Goal: Transaction & Acquisition: Subscribe to service/newsletter

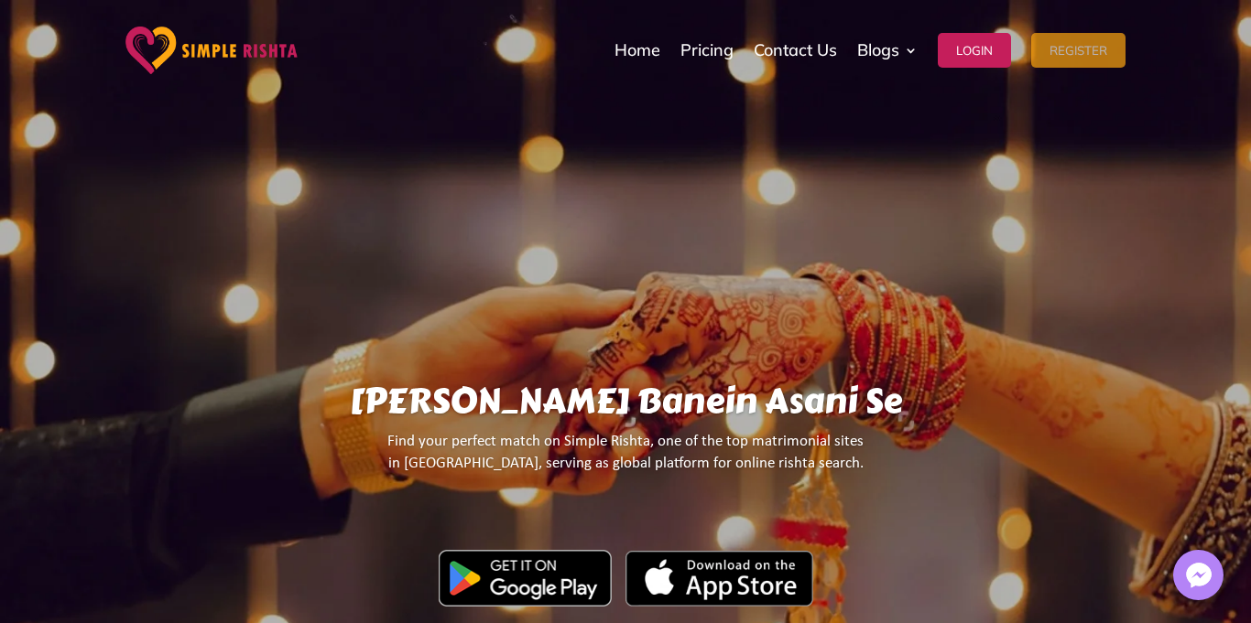
click at [1104, 49] on button "Register" at bounding box center [1078, 50] width 94 height 35
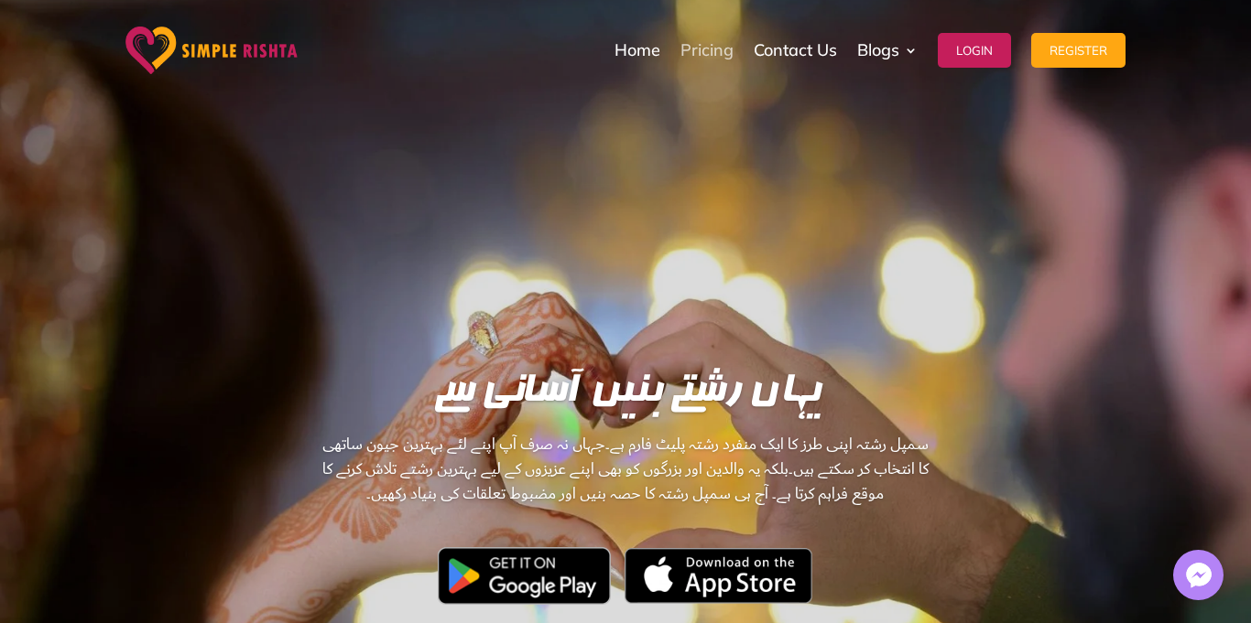
click at [704, 66] on link "Pricing" at bounding box center [706, 51] width 53 height 92
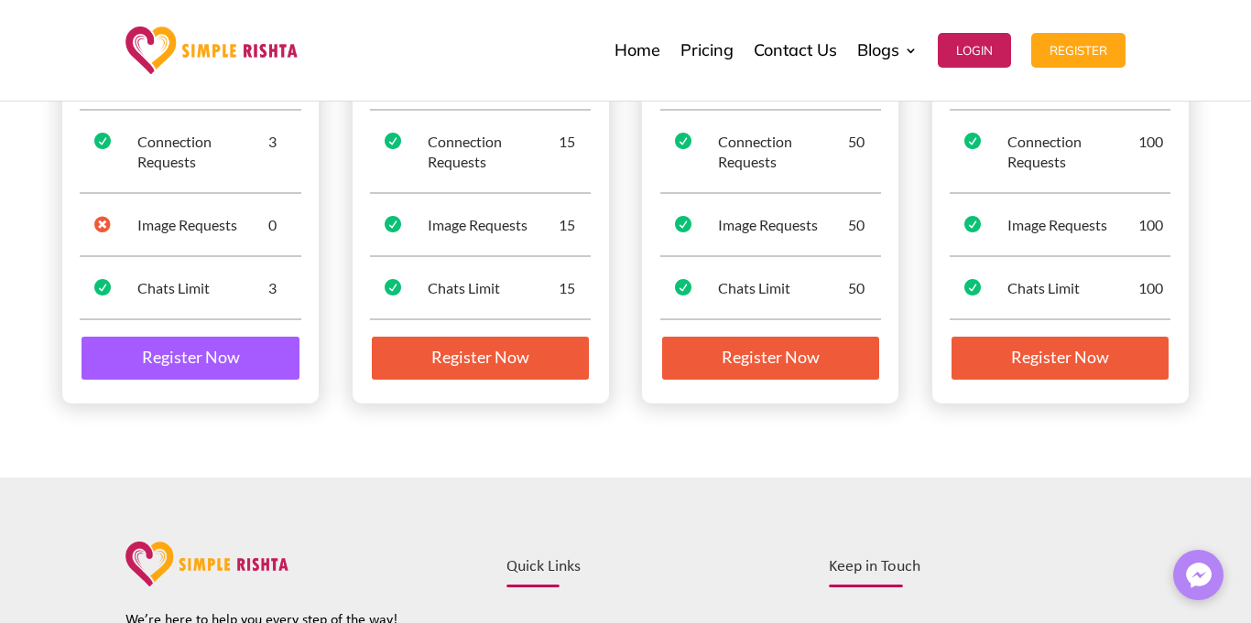
scroll to position [403, 0]
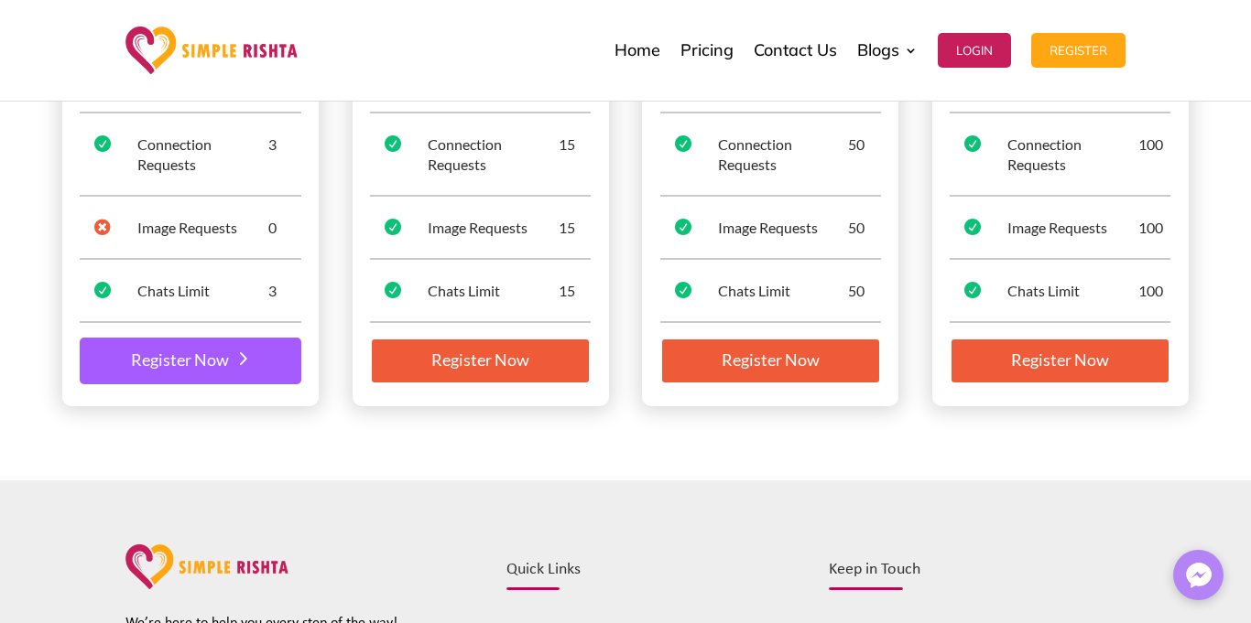
click at [168, 366] on link "Register Now" at bounding box center [190, 362] width 221 height 48
